Goal: Task Accomplishment & Management: Manage account settings

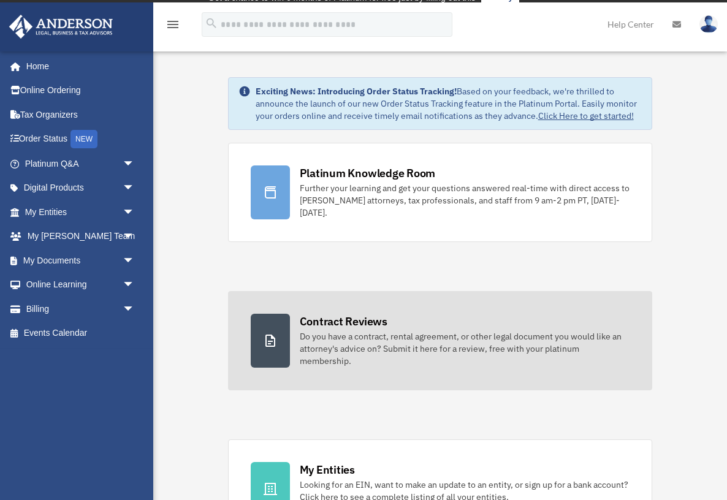
scroll to position [15, 0]
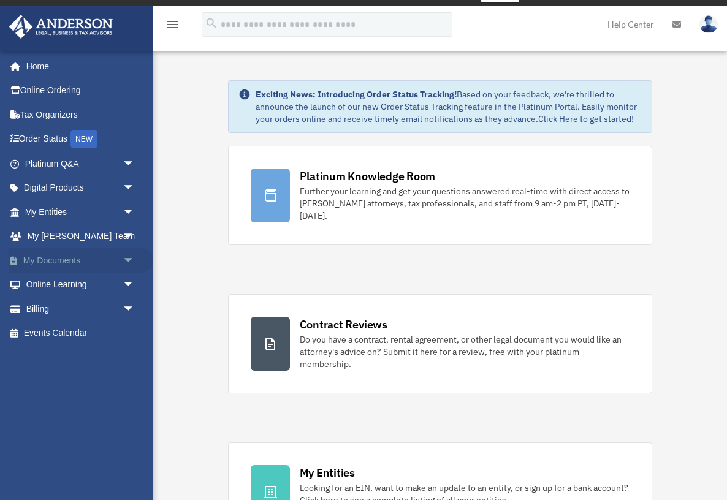
click at [59, 260] on link "My Documents arrow_drop_down" at bounding box center [81, 260] width 145 height 25
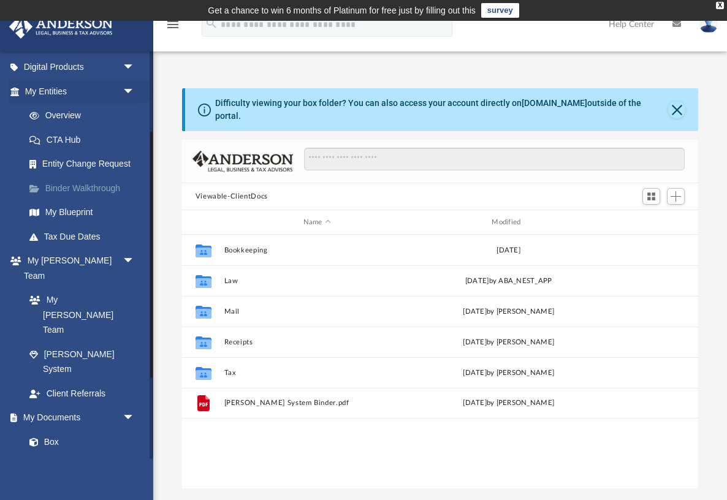
scroll to position [145, 0]
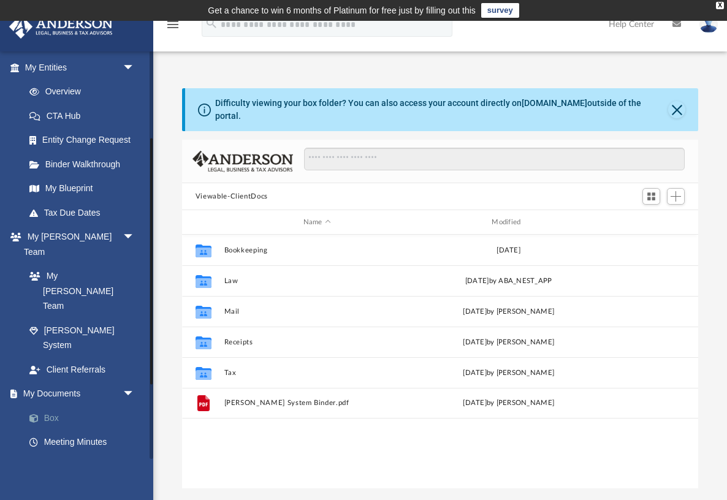
click at [42, 414] on span at bounding box center [40, 418] width 8 height 9
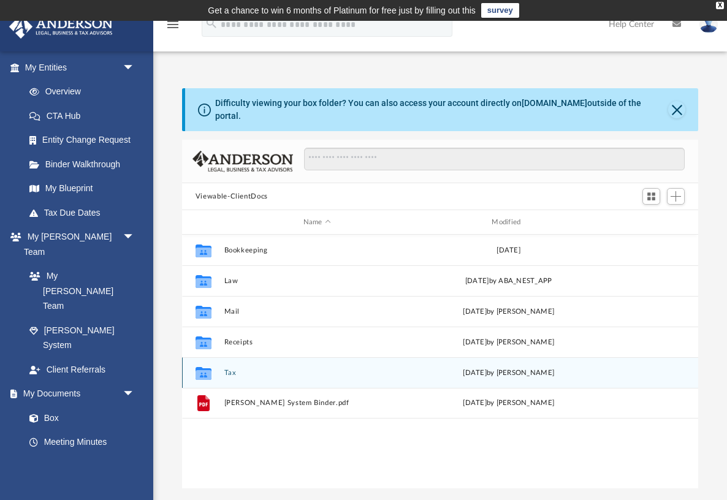
click at [228, 369] on button "Tax" at bounding box center [317, 373] width 186 height 8
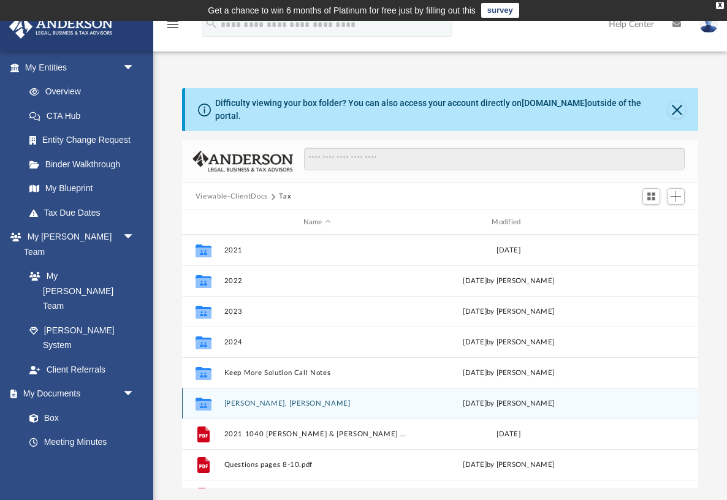
click at [231, 400] on button "[PERSON_NAME], [PERSON_NAME]" at bounding box center [317, 404] width 186 height 8
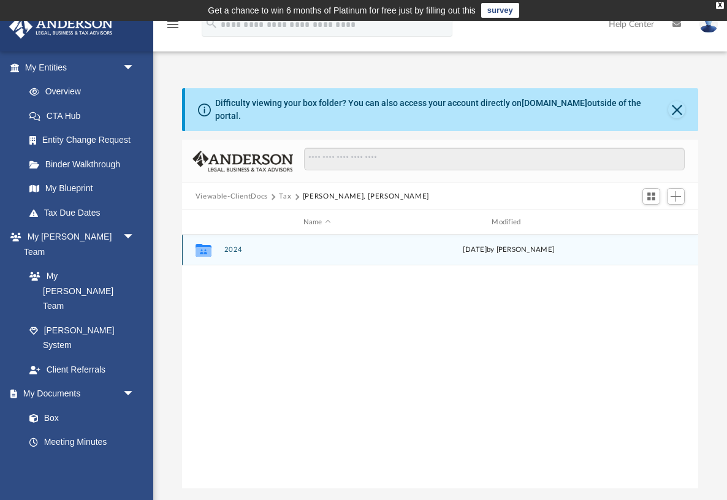
click at [236, 246] on button "2024" at bounding box center [317, 250] width 186 height 8
click at [236, 246] on button "Digital Tax Organizer" at bounding box center [317, 250] width 186 height 8
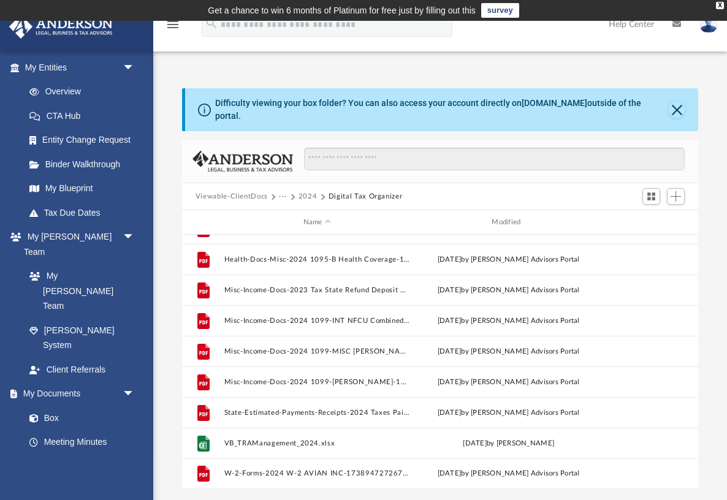
scroll to position [389, 0]
click at [679, 191] on span "Add" at bounding box center [676, 196] width 10 height 10
click at [652, 213] on li "Upload" at bounding box center [658, 211] width 39 height 13
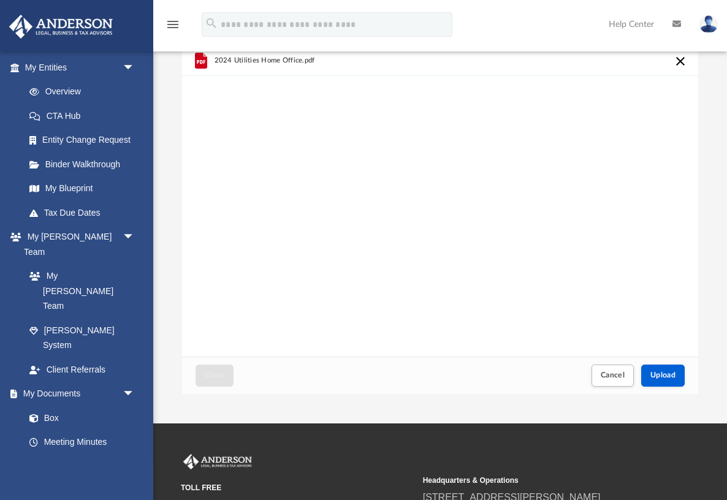
scroll to position [94, 0]
click at [657, 372] on span "Upload" at bounding box center [663, 375] width 26 height 7
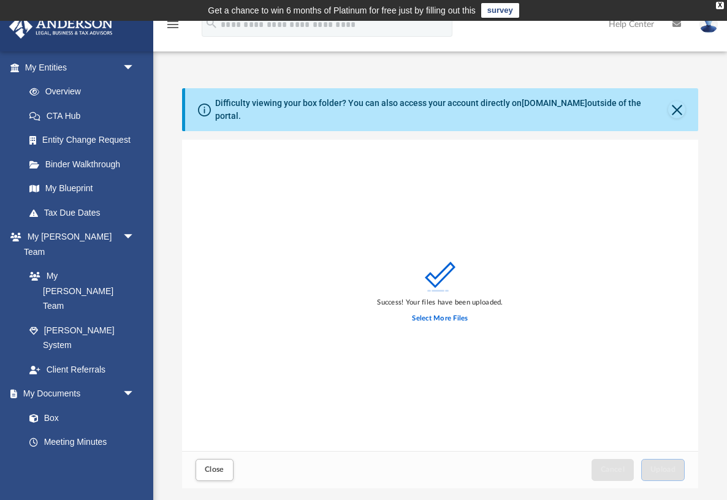
scroll to position [0, 0]
click at [676, 102] on button "Close" at bounding box center [676, 109] width 17 height 17
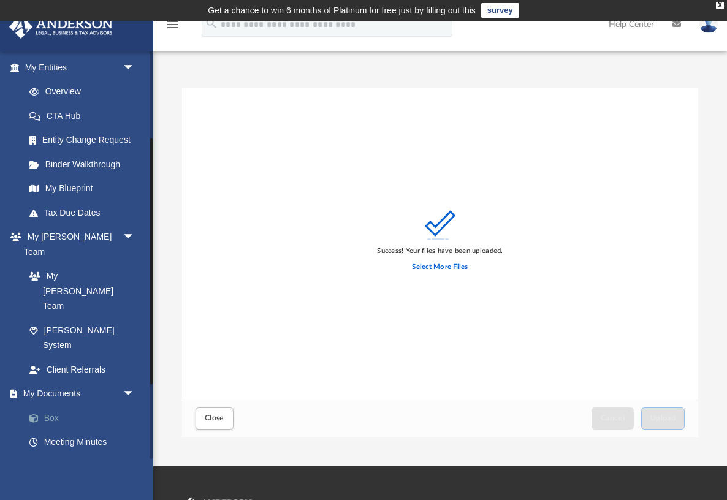
click at [48, 406] on link "Box" at bounding box center [85, 418] width 136 height 25
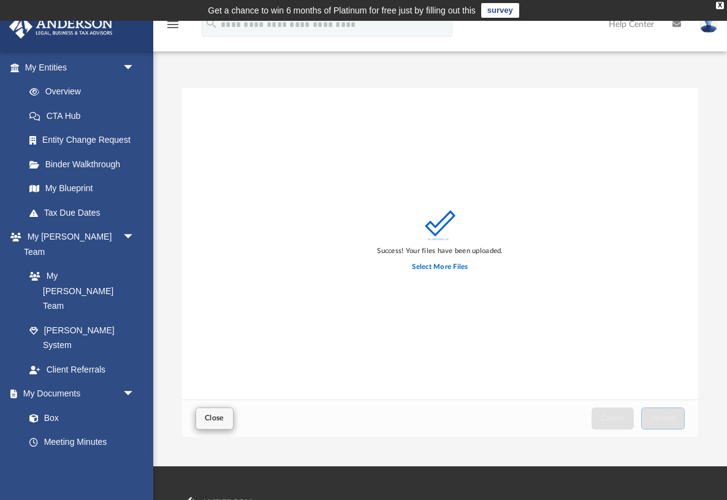
click at [219, 418] on span "Close" at bounding box center [215, 417] width 20 height 7
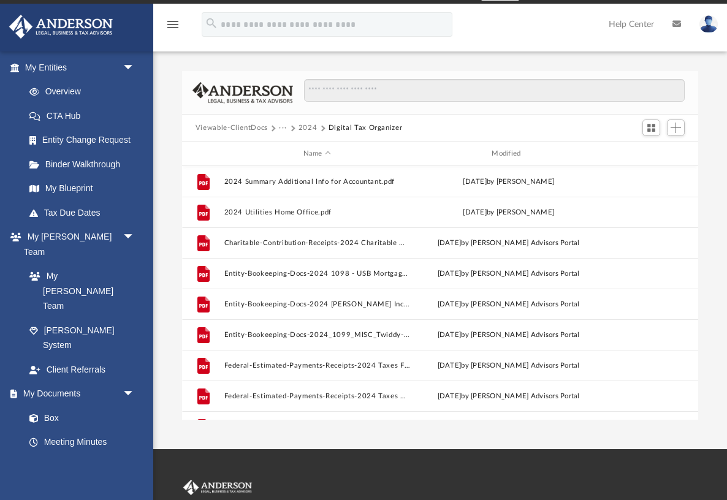
click at [709, 29] on img at bounding box center [709, 24] width 18 height 18
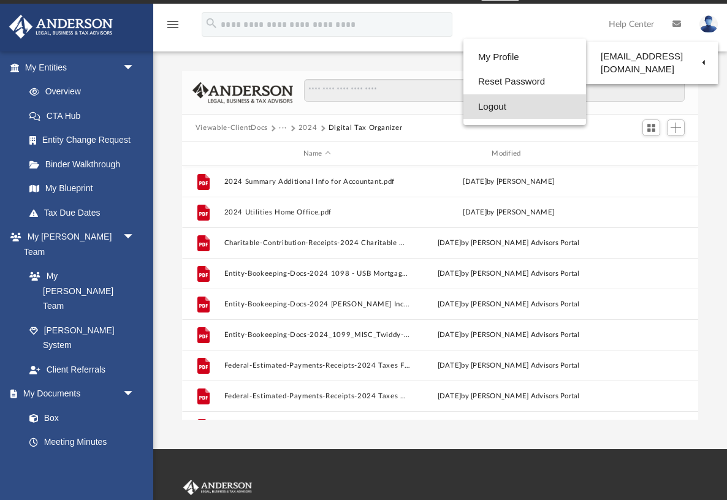
click at [463, 107] on link "Logout" at bounding box center [524, 106] width 123 height 25
